Goal: Information Seeking & Learning: Learn about a topic

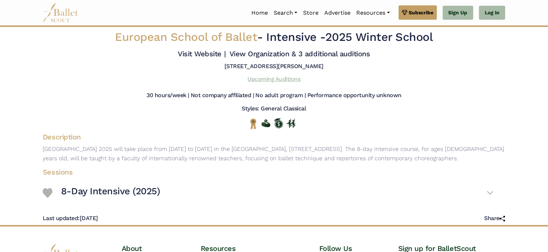
click at [284, 81] on link "Upcoming Auditions" at bounding box center [273, 79] width 53 height 7
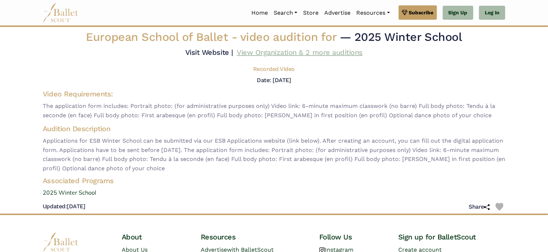
click at [287, 54] on link "View Organization & 2 more auditions" at bounding box center [300, 52] width 126 height 9
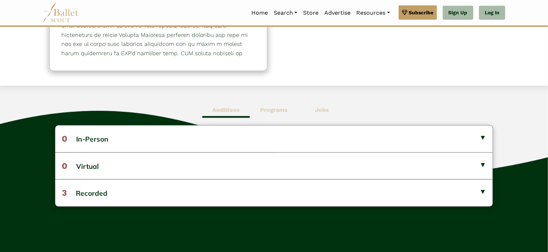
scroll to position [131, 0]
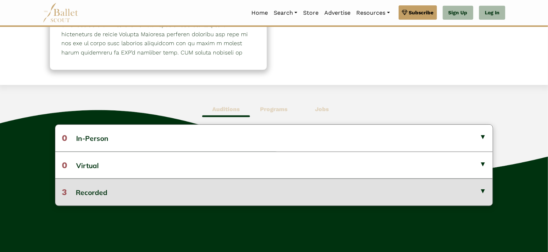
click at [348, 191] on button "3 Recorded" at bounding box center [274, 192] width 438 height 27
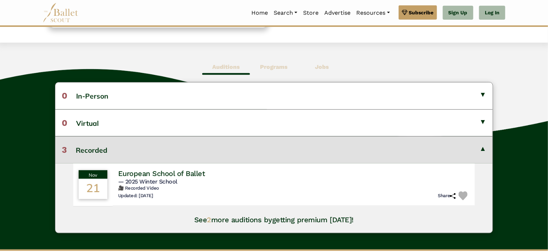
scroll to position [191, 0]
